Goal: Task Accomplishment & Management: Use online tool/utility

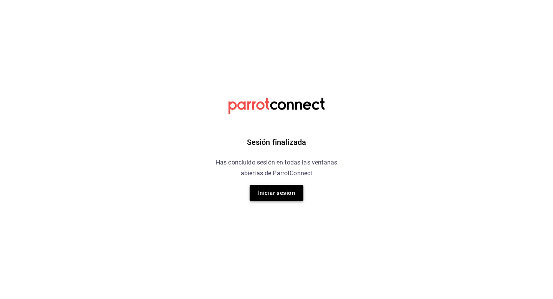
click at [287, 191] on button "Iniciar sesión" at bounding box center [277, 193] width 54 height 16
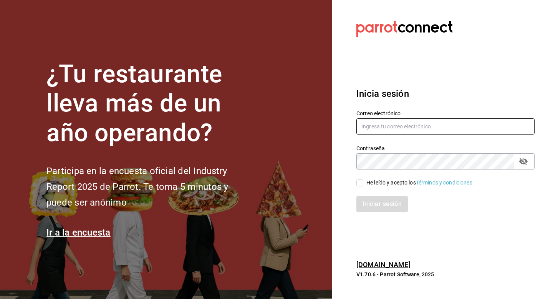
click at [418, 123] on input "text" at bounding box center [446, 126] width 178 height 16
type input "[EMAIL_ADDRESS][DOMAIN_NAME]"
click at [362, 183] on input "He leído y acepto los Términos y condiciones." at bounding box center [360, 182] width 7 height 7
checkbox input "true"
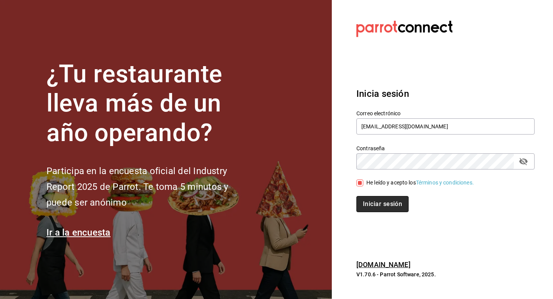
click at [373, 207] on button "Iniciar sesión" at bounding box center [383, 204] width 52 height 16
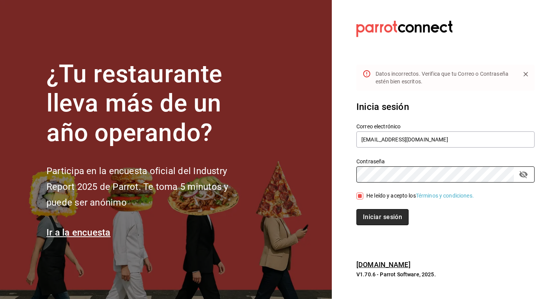
click at [379, 218] on button "Iniciar sesión" at bounding box center [383, 217] width 52 height 16
click at [522, 173] on icon "passwordField" at bounding box center [523, 174] width 9 height 9
click at [388, 218] on button "Iniciar sesión" at bounding box center [383, 217] width 52 height 16
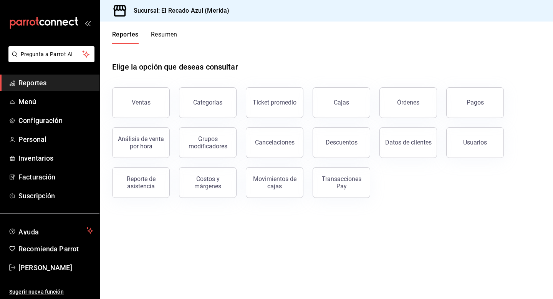
click at [48, 85] on span "Reportes" at bounding box center [55, 83] width 75 height 10
click at [141, 107] on button "Ventas" at bounding box center [141, 102] width 58 height 31
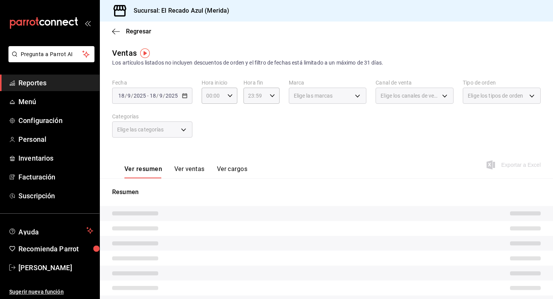
click at [149, 130] on span "Elige las categorías" at bounding box center [140, 130] width 47 height 8
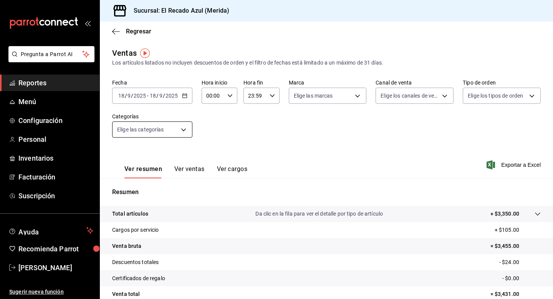
click at [149, 130] on body "Pregunta a Parrot AI Reportes Menú Configuración Personal Inventarios Facturaci…" at bounding box center [276, 149] width 553 height 299
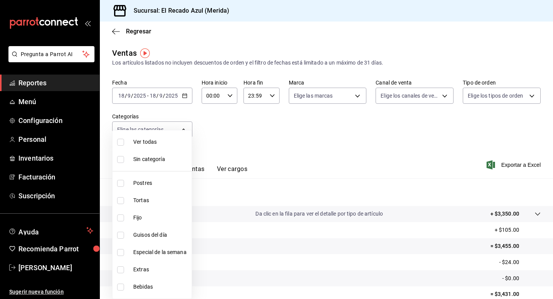
click at [120, 201] on input "checkbox" at bounding box center [120, 200] width 7 height 7
checkbox input "true"
type input "cddaedf4-f15c-4c42-87d3-f50cf5f8b84c"
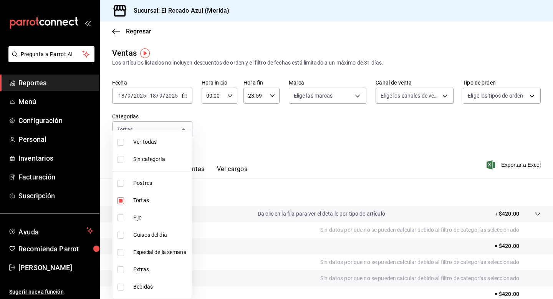
click at [287, 155] on div at bounding box center [276, 149] width 553 height 299
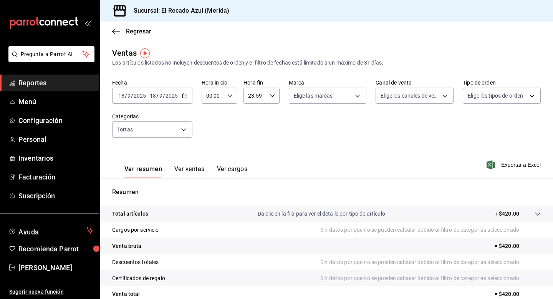
click at [185, 167] on button "Ver ventas" at bounding box center [189, 171] width 30 height 13
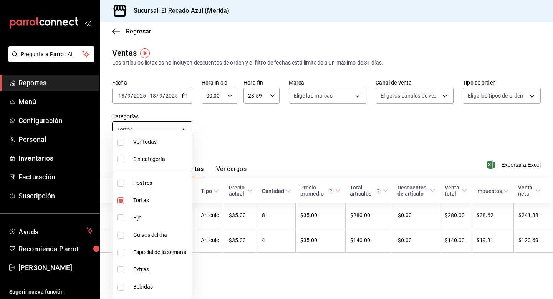
click at [181, 131] on body "Pregunta a Parrot AI Reportes Menú Configuración Personal Inventarios Facturaci…" at bounding box center [276, 149] width 553 height 299
click at [125, 234] on label at bounding box center [122, 235] width 10 height 7
click at [124, 234] on input "checkbox" at bounding box center [120, 235] width 7 height 7
checkbox input "false"
type input "cddaedf4-f15c-4c42-87d3-f50cf5f8b84c"
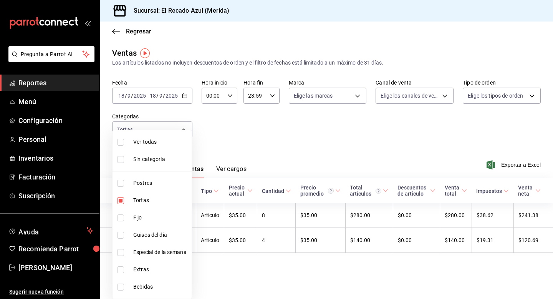
click at [122, 234] on input "checkbox" at bounding box center [120, 235] width 7 height 7
checkbox input "true"
type input "cddaedf4-f15c-4c42-87d3-f50cf5f8b84c,13bcb92e-1a83-413e-a7fd-17f400a31821"
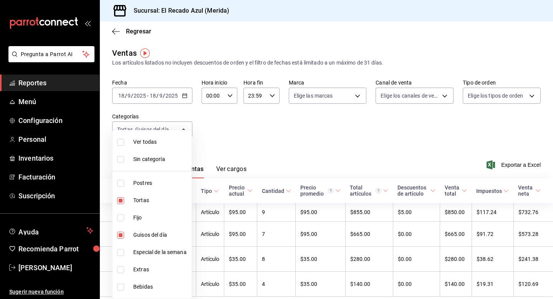
click at [121, 216] on input "checkbox" at bounding box center [120, 217] width 7 height 7
checkbox input "true"
type input "cddaedf4-f15c-4c42-87d3-f50cf5f8b84c,13bcb92e-1a83-413e-a7fd-17f400a31821,a7831…"
click at [125, 254] on label at bounding box center [122, 252] width 10 height 7
click at [124, 254] on input "checkbox" at bounding box center [120, 252] width 7 height 7
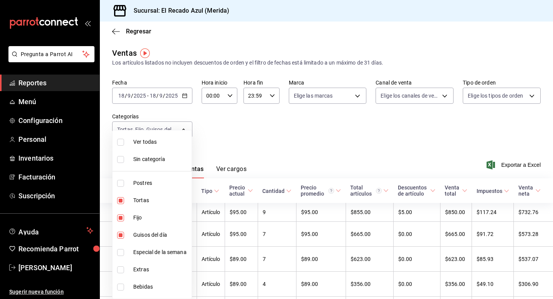
checkbox input "false"
type input "cddaedf4-f15c-4c42-87d3-f50cf5f8b84c,13bcb92e-1a83-413e-a7fd-17f400a31821,a7831…"
click at [119, 252] on input "checkbox" at bounding box center [120, 252] width 7 height 7
checkbox input "true"
type input "cddaedf4-f15c-4c42-87d3-f50cf5f8b84c,13bcb92e-1a83-413e-a7fd-17f400a31821,a7831…"
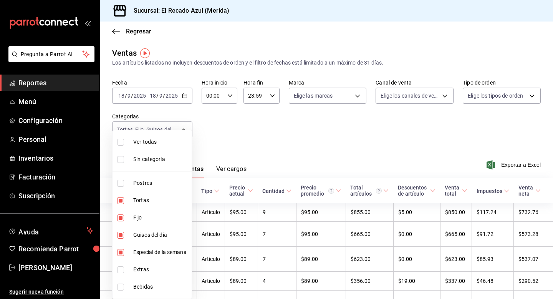
click at [121, 197] on input "checkbox" at bounding box center [120, 200] width 7 height 7
checkbox input "false"
type input "13bcb92e-1a83-413e-a7fd-17f400a31821,a7831855-3bdb-4702-9fc6-726326d43bee,20bc0…"
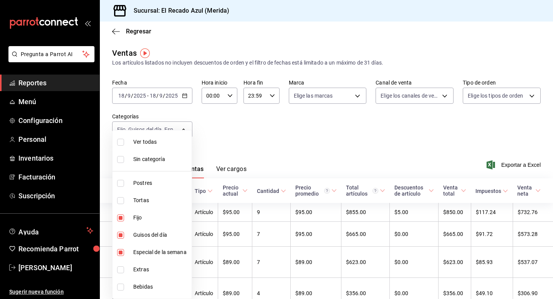
click at [254, 147] on div at bounding box center [276, 149] width 553 height 299
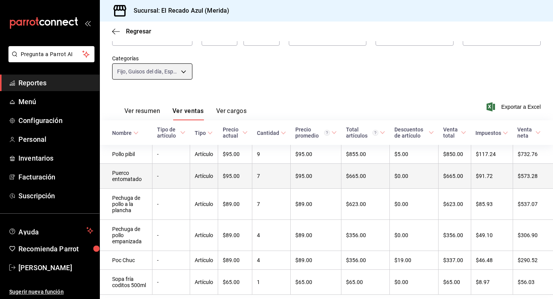
scroll to position [81, 0]
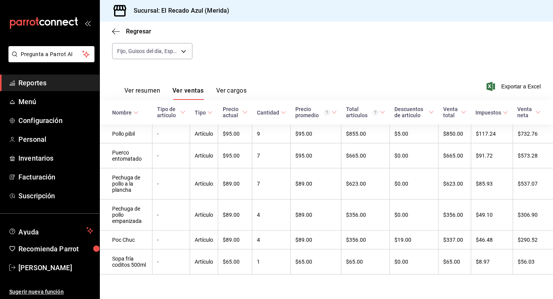
click at [157, 89] on button "Ver resumen" at bounding box center [143, 93] width 36 height 13
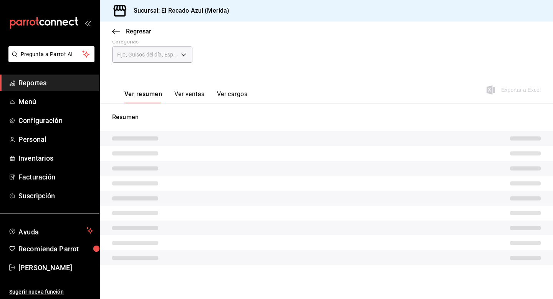
scroll to position [69, 0]
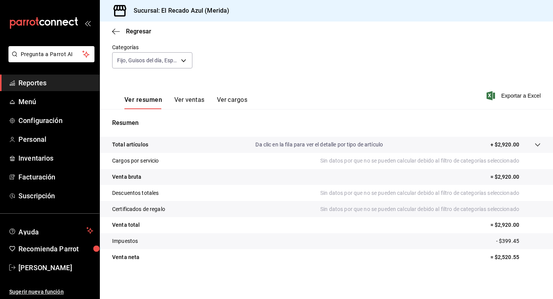
click at [198, 100] on button "Ver ventas" at bounding box center [189, 102] width 30 height 13
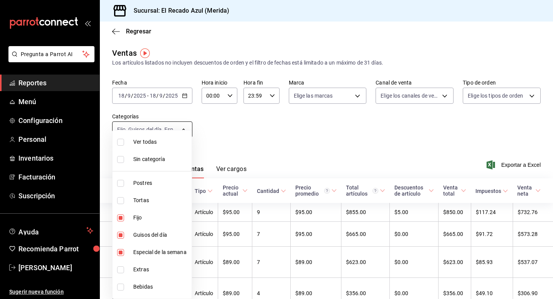
click at [178, 135] on body "Pregunta a Parrot AI Reportes Menú Configuración Personal Inventarios Facturaci…" at bounding box center [276, 149] width 553 height 299
click at [123, 221] on input "checkbox" at bounding box center [120, 217] width 7 height 7
checkbox input "false"
type input "13bcb92e-1a83-413e-a7fd-17f400a31821,20bc0c80-1e0a-4bd7-9a20-bec70616356c"
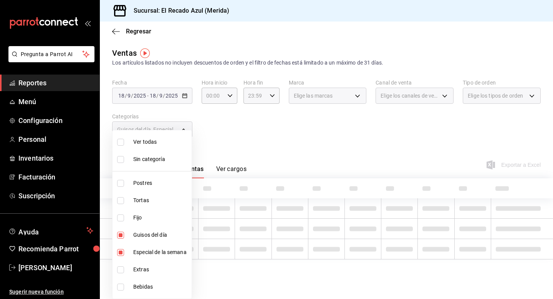
click at [123, 234] on input "checkbox" at bounding box center [120, 235] width 7 height 7
checkbox input "false"
type input "20bc0c80-1e0a-4bd7-9a20-bec70616356c"
click at [122, 249] on input "checkbox" at bounding box center [120, 252] width 7 height 7
checkbox input "false"
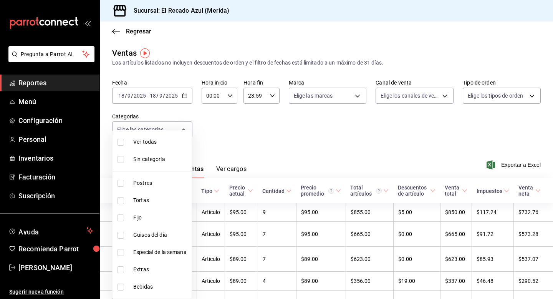
click at [123, 286] on input "checkbox" at bounding box center [120, 287] width 7 height 7
checkbox input "true"
type input "7bfb7413-6e28-41a0-876f-9044619efe8d"
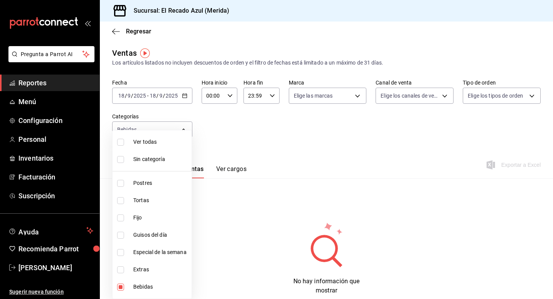
click at [286, 131] on div at bounding box center [276, 149] width 553 height 299
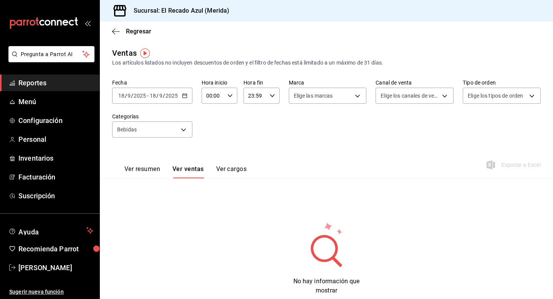
click at [158, 139] on div "Fecha 2025-09-18 18 / 9 / 2025 - 2025-09-18 18 / 9 / 2025 Hora inicio 00:00 Hor…" at bounding box center [326, 113] width 429 height 68
click at [157, 132] on body "Pregunta a Parrot AI Reportes Menú Configuración Personal Inventarios Facturaci…" at bounding box center [276, 149] width 553 height 299
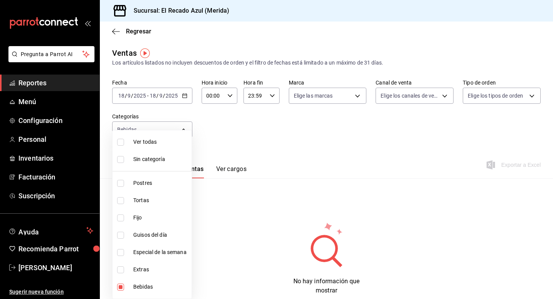
click at [125, 270] on label at bounding box center [122, 269] width 10 height 7
click at [124, 270] on input "checkbox" at bounding box center [120, 269] width 7 height 7
checkbox input "false"
type input "7bfb7413-6e28-41a0-876f-9044619efe8d"
click at [122, 272] on input "checkbox" at bounding box center [120, 269] width 7 height 7
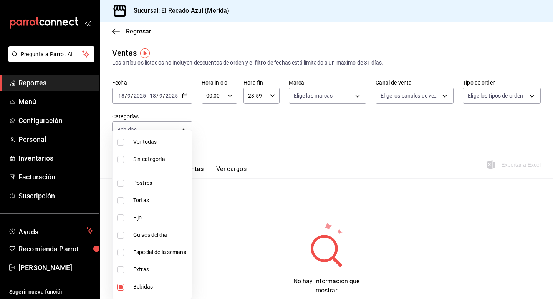
checkbox input "true"
type input "7bfb7413-6e28-41a0-876f-9044619efe8d,d6317b1c-ff53-41b5-8696-cf89c697b0c8"
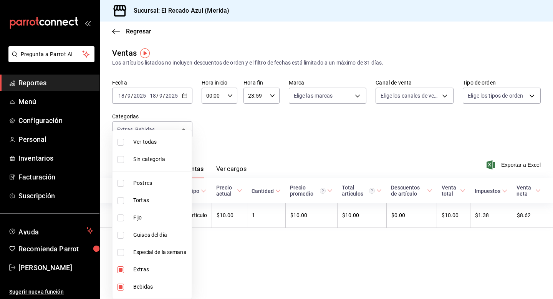
click at [122, 290] on input "checkbox" at bounding box center [120, 287] width 7 height 7
checkbox input "false"
type input "d6317b1c-ff53-41b5-8696-cf89c697b0c8"
click at [253, 233] on div at bounding box center [276, 149] width 553 height 299
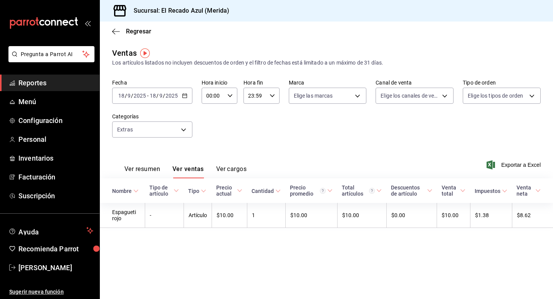
click at [182, 99] on div "2025-09-18 18 / 9 / 2025 - 2025-09-18 18 / 9 / 2025" at bounding box center [152, 96] width 80 height 16
click at [147, 172] on span "Mes actual" at bounding box center [149, 171] width 60 height 8
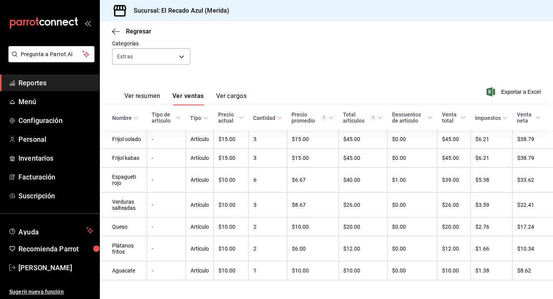
scroll to position [81, 0]
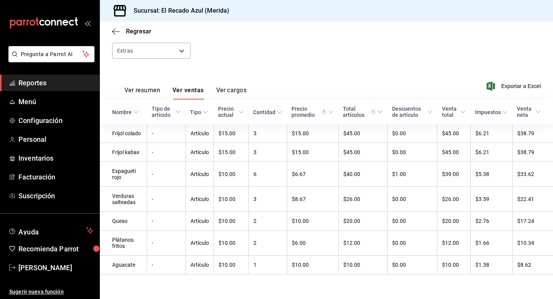
click at [238, 88] on button "Ver cargos" at bounding box center [231, 92] width 31 height 13
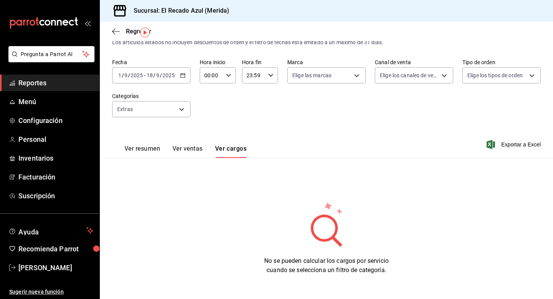
click at [190, 150] on button "Ver ventas" at bounding box center [188, 151] width 30 height 13
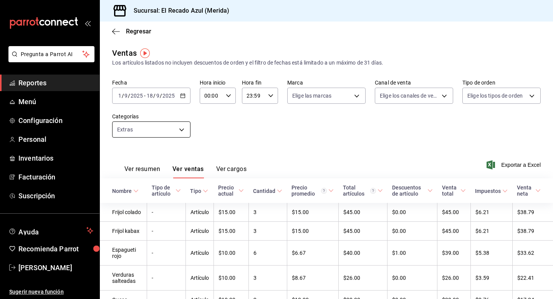
click at [178, 130] on body "Pregunta a Parrot AI Reportes Menú Configuración Personal Inventarios Facturaci…" at bounding box center [276, 149] width 553 height 299
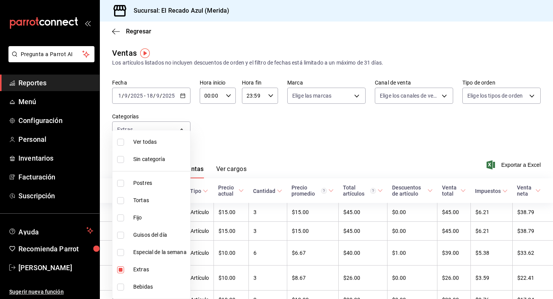
click at [120, 141] on input "checkbox" at bounding box center [120, 142] width 7 height 7
checkbox input "true"
type input "440004c0-5737-4da7-8755-004a2936241c,cddaedf4-f15c-4c42-87d3-f50cf5f8b84c,a7831…"
checkbox input "true"
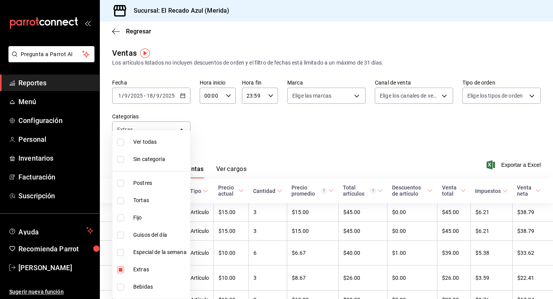
checkbox input "true"
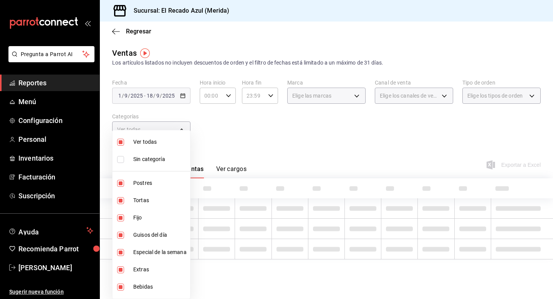
click at [121, 157] on input "checkbox" at bounding box center [120, 159] width 7 height 7
checkbox input "true"
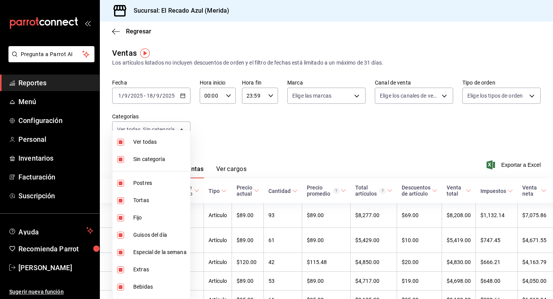
click at [270, 132] on div at bounding box center [276, 149] width 553 height 299
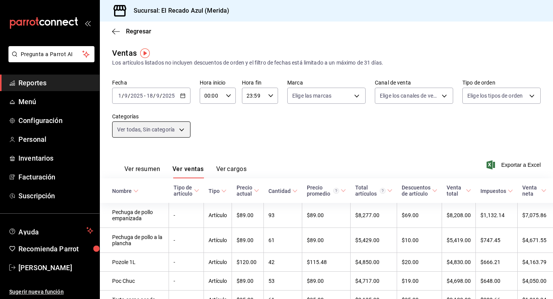
scroll to position [30, 0]
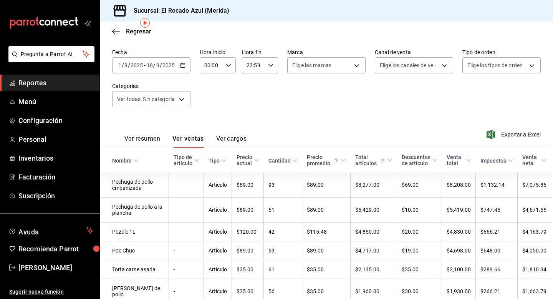
click at [508, 159] on icon at bounding box center [510, 160] width 5 height 5
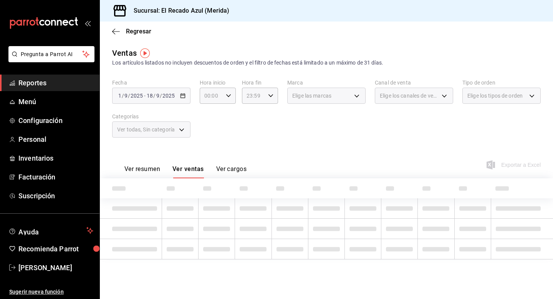
scroll to position [0, 0]
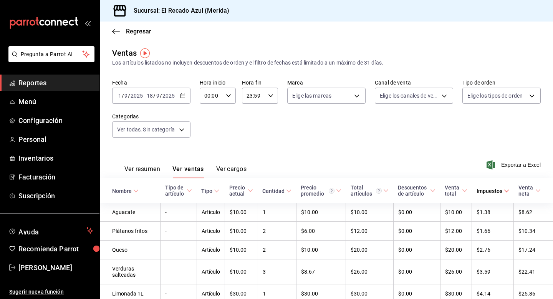
click at [506, 191] on icon at bounding box center [506, 190] width 5 height 5
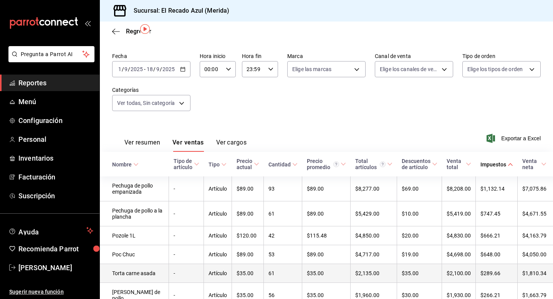
scroll to position [22, 0]
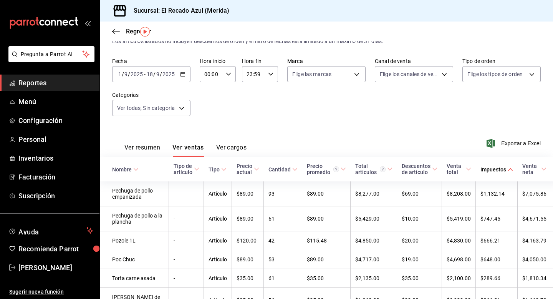
click at [326, 117] on div "Fecha 2025-09-01 1 / 9 / 2025 - 2025-09-18 18 / 9 / 2025 Hora inicio 00:00 Hora…" at bounding box center [326, 92] width 429 height 68
